Goal: Information Seeking & Learning: Learn about a topic

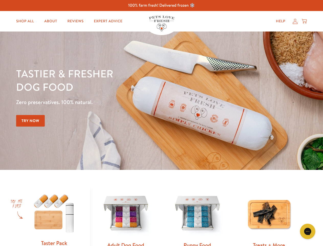
click at [161, 123] on div "Tastier & fresher dog food Zero preservatives. 100% natural. Try Now" at bounding box center [113, 101] width 194 height 68
click at [308, 231] on icon "Open gorgias live chat" at bounding box center [307, 230] width 5 height 5
